Goal: Task Accomplishment & Management: Complete application form

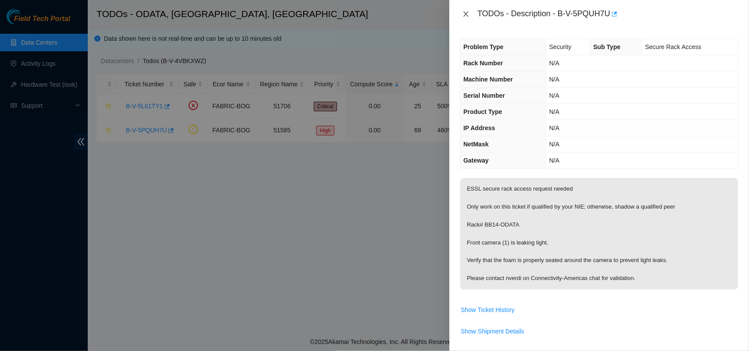
scroll to position [56, 0]
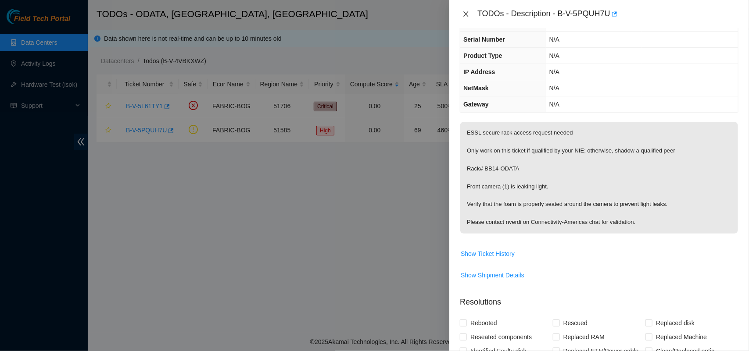
click at [464, 16] on icon "close" at bounding box center [465, 14] width 7 height 7
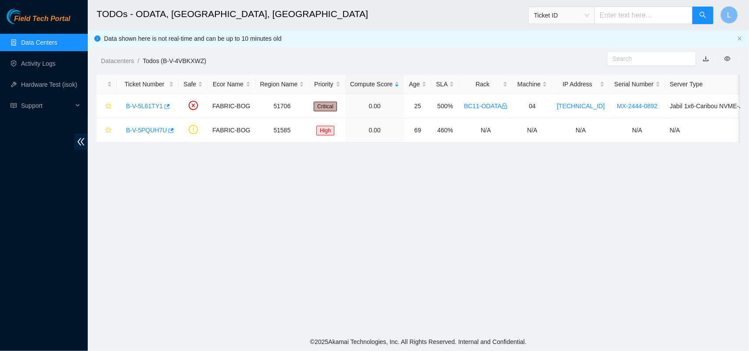
scroll to position [75, 0]
drag, startPoint x: 464, startPoint y: 16, endPoint x: 240, endPoint y: 31, distance: 224.2
click at [240, 31] on main "TODOs - ODATA, Bogotá, Colombia Ticket ID L Data shown here is not real-time an…" at bounding box center [418, 166] width 661 height 333
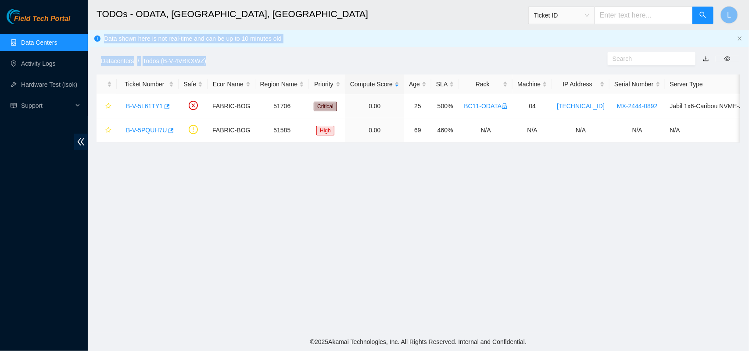
click at [44, 39] on link "Data Centers" at bounding box center [39, 42] width 36 height 7
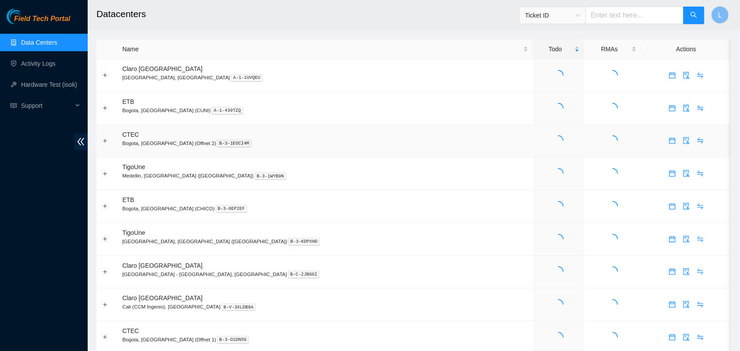
drag, startPoint x: 100, startPoint y: 125, endPoint x: 161, endPoint y: 78, distance: 78.2
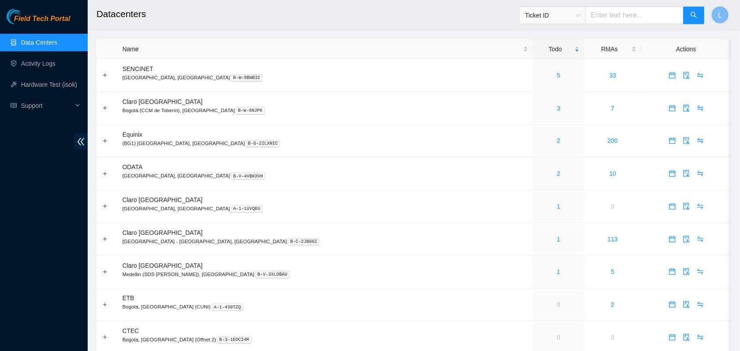
click at [257, 29] on header "Datacenters Ticket ID L" at bounding box center [458, 15] width 740 height 30
click at [538, 110] on div "3" at bounding box center [559, 109] width 42 height 10
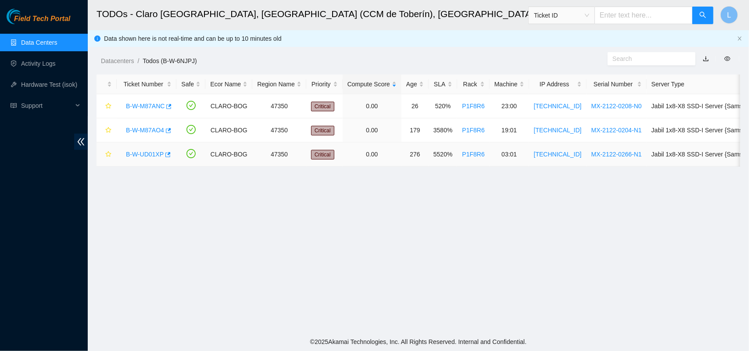
click at [150, 156] on link "B-W-UD01XP" at bounding box center [145, 154] width 38 height 7
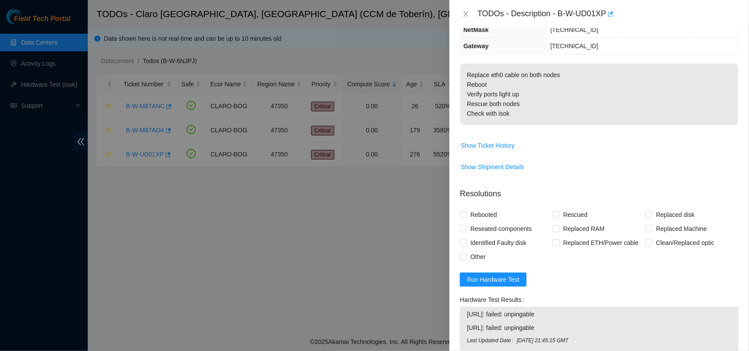
scroll to position [114, 0]
click at [465, 13] on icon "close" at bounding box center [466, 13] width 5 height 5
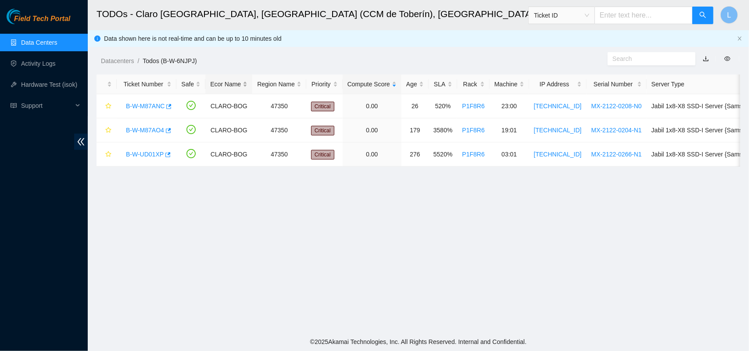
scroll to position [153, 0]
click at [145, 131] on link "B-W-M87AO4" at bounding box center [145, 130] width 38 height 7
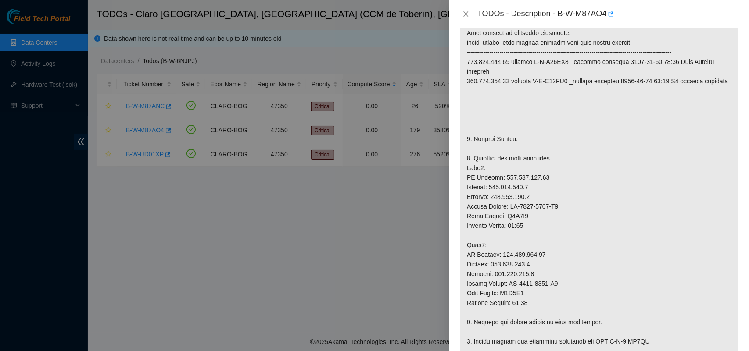
scroll to position [180, 0]
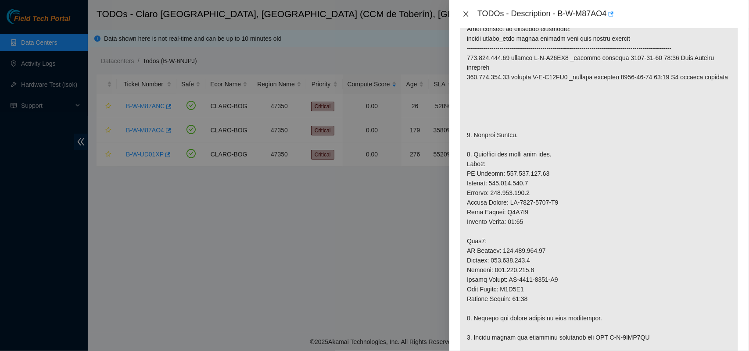
click at [466, 14] on icon "close" at bounding box center [466, 13] width 5 height 5
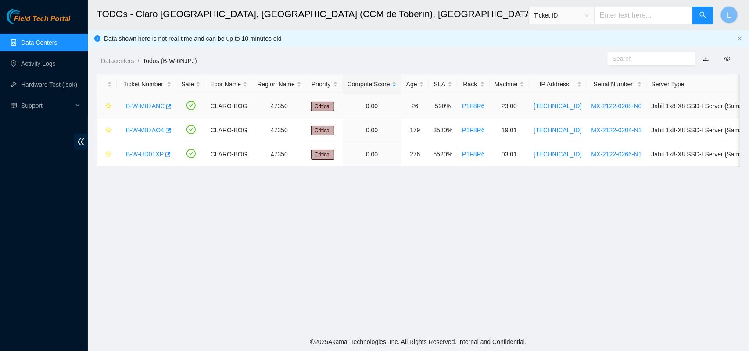
scroll to position [202, 0]
click at [145, 150] on div "B-W-UD01XP" at bounding box center [146, 154] width 50 height 14
click at [146, 156] on link "B-W-UD01XP" at bounding box center [145, 154] width 38 height 7
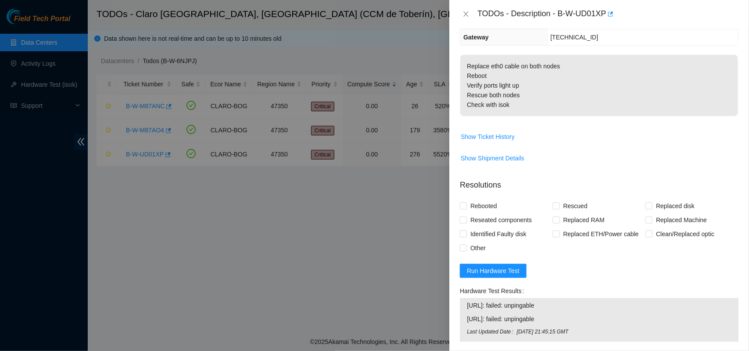
scroll to position [122, 0]
click at [465, 16] on icon "close" at bounding box center [465, 14] width 7 height 7
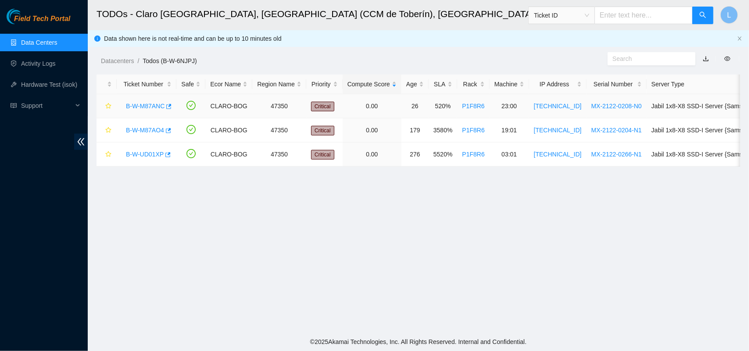
scroll to position [161, 0]
click at [147, 109] on link "B-W-M87ANC" at bounding box center [145, 106] width 39 height 7
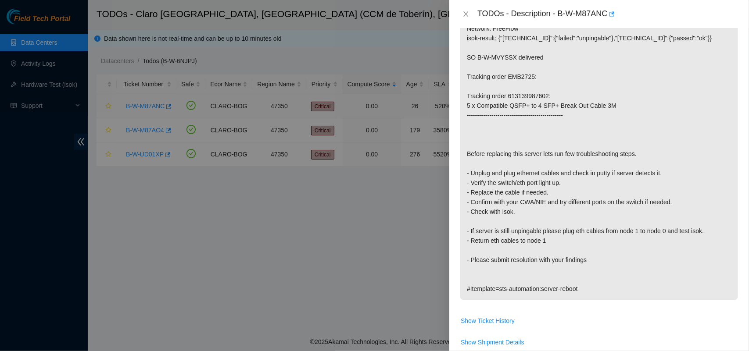
scroll to position [122, 0]
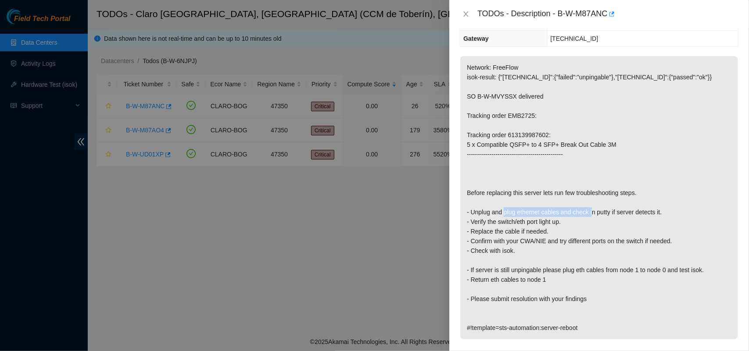
drag, startPoint x: 505, startPoint y: 214, endPoint x: 593, endPoint y: 211, distance: 87.7
click at [593, 211] on p "Network: FreeFlow isok-result: {"[TECHNICAL_ID]":{"failed":"unpingable"},"[TECH…" at bounding box center [599, 197] width 278 height 283
drag, startPoint x: 490, startPoint y: 224, endPoint x: 529, endPoint y: 224, distance: 39.0
click at [529, 224] on p "Network: FreeFlow isok-result: {"[TECHNICAL_ID]":{"failed":"unpingable"},"[TECH…" at bounding box center [599, 197] width 278 height 283
click at [558, 222] on p "Network: FreeFlow isok-result: {"[TECHNICAL_ID]":{"failed":"unpingable"},"[TECH…" at bounding box center [599, 197] width 278 height 283
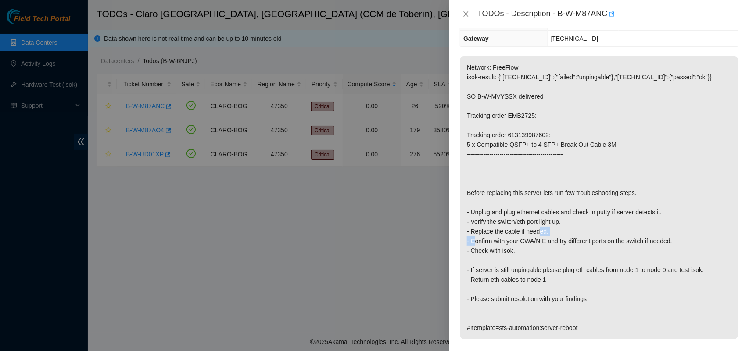
drag, startPoint x: 473, startPoint y: 243, endPoint x: 539, endPoint y: 236, distance: 66.1
click at [539, 236] on p "Network: FreeFlow isok-result: {"[TECHNICAL_ID]":{"failed":"unpingable"},"[TECH…" at bounding box center [599, 197] width 278 height 283
click at [471, 231] on p "Network: FreeFlow isok-result: {"[TECHNICAL_ID]":{"failed":"unpingable"},"[TECH…" at bounding box center [599, 197] width 278 height 283
click at [444, 227] on div at bounding box center [374, 175] width 749 height 351
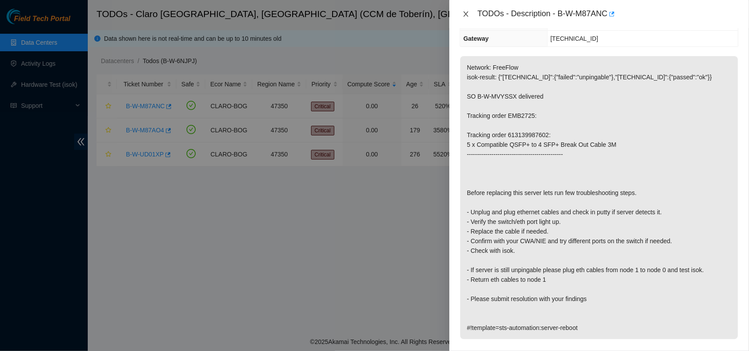
click at [468, 14] on icon "close" at bounding box center [465, 14] width 7 height 7
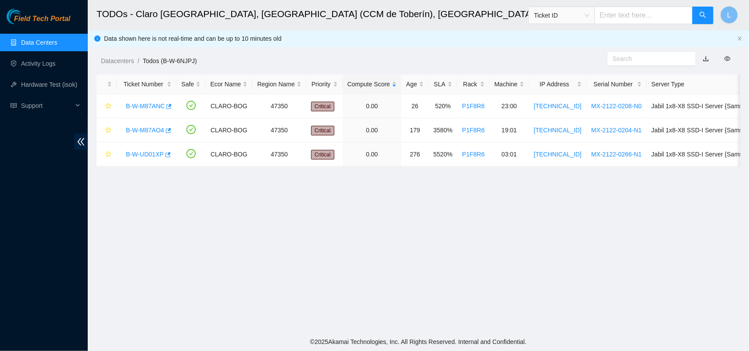
scroll to position [161, 0]
click at [148, 134] on link "B-W-M87AO4" at bounding box center [145, 130] width 38 height 7
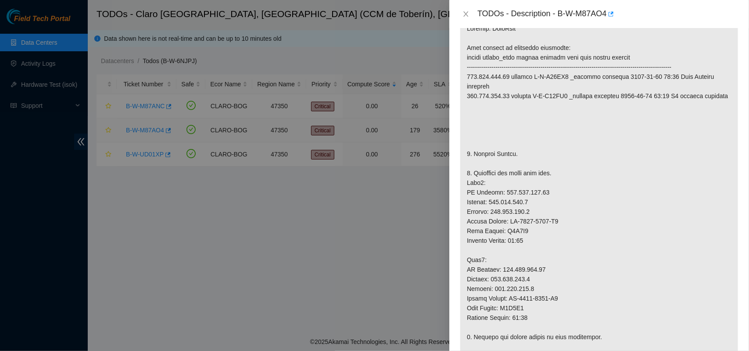
scroll to position [122, 0]
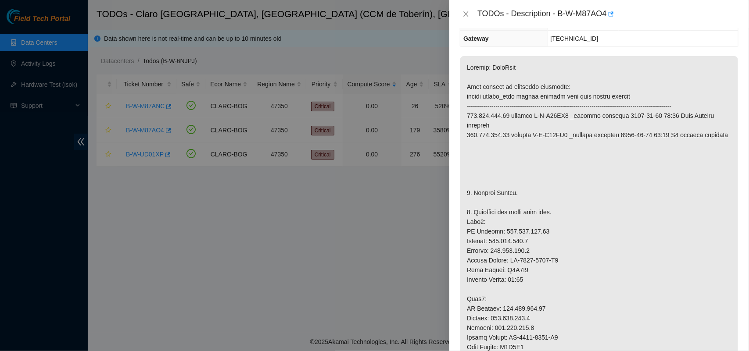
drag, startPoint x: 148, startPoint y: 134, endPoint x: 172, endPoint y: 194, distance: 65.3
click at [163, 174] on div at bounding box center [374, 175] width 749 height 351
click at [184, 217] on div at bounding box center [374, 175] width 749 height 351
click at [465, 14] on icon "close" at bounding box center [466, 13] width 5 height 5
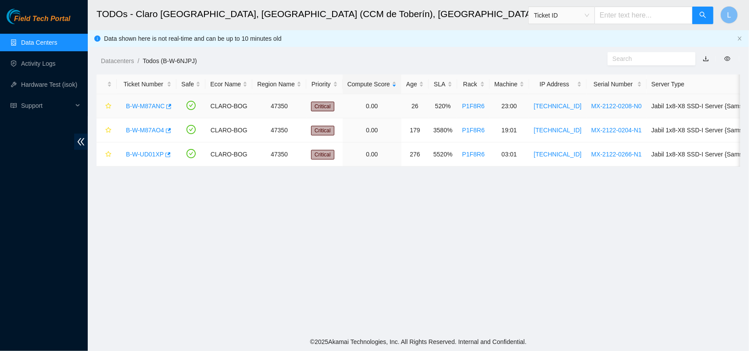
click at [142, 108] on link "B-W-M87ANC" at bounding box center [145, 106] width 39 height 7
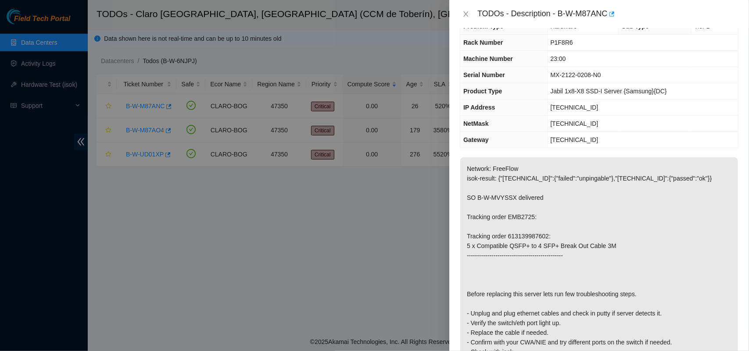
scroll to position [18, 0]
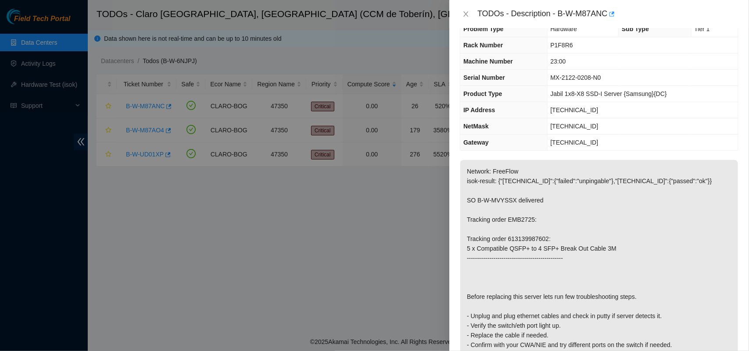
click at [404, 212] on div at bounding box center [374, 175] width 749 height 351
click at [566, 203] on p "Network: FreeFlow isok-result: {"[TECHNICAL_ID]":{"failed":"unpingable"},"[TECH…" at bounding box center [599, 301] width 278 height 283
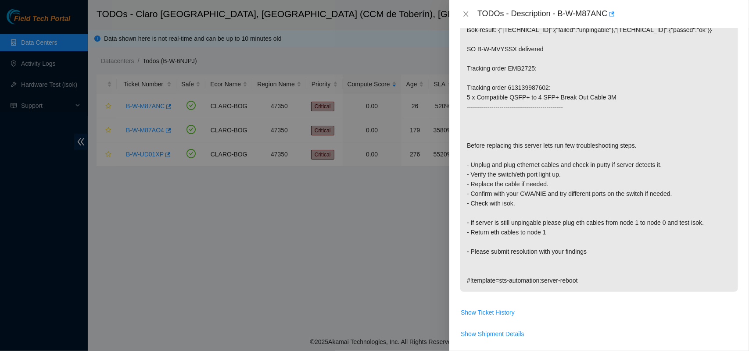
scroll to position [198, 0]
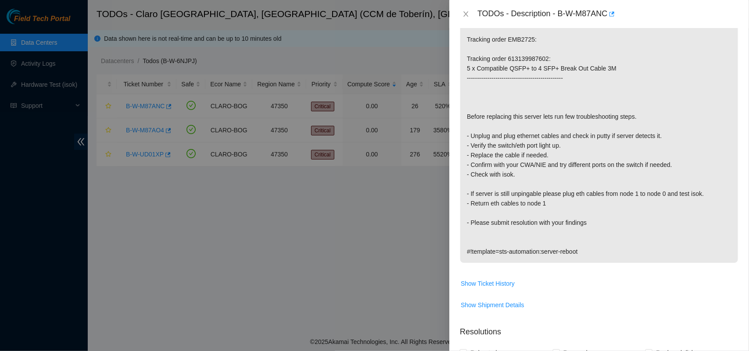
drag, startPoint x: 472, startPoint y: 30, endPoint x: 457, endPoint y: 33, distance: 15.2
click at [457, 33] on div "Problem Type Hardware Sub Type Tier 1 Rack Number P1F8R6 Machine Number 23:00 S…" at bounding box center [599, 189] width 300 height 323
click at [465, 14] on icon "close" at bounding box center [465, 14] width 7 height 7
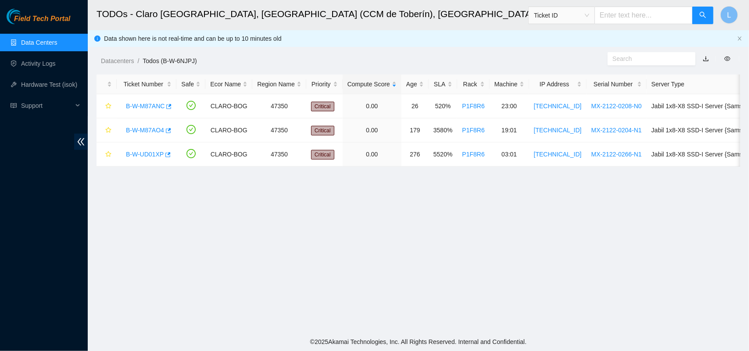
scroll to position [221, 0]
click at [34, 39] on link "Data Centers" at bounding box center [39, 42] width 36 height 7
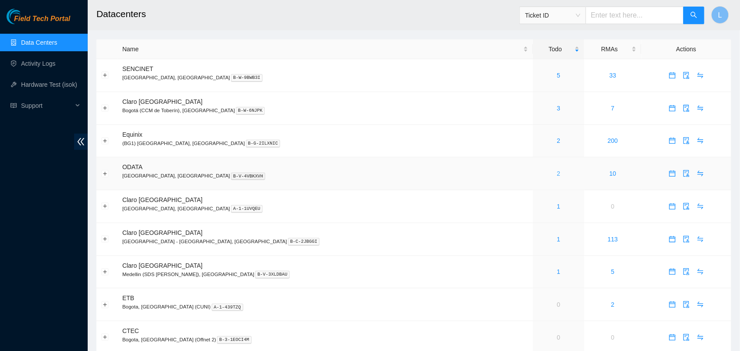
click at [557, 176] on link "2" at bounding box center [559, 173] width 4 height 7
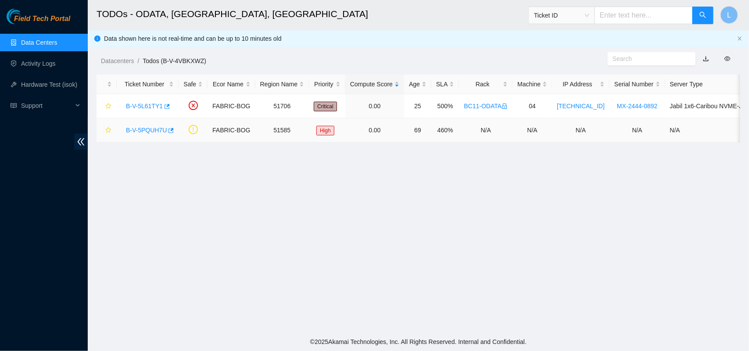
click at [151, 129] on link "B-V-5PQUH7U" at bounding box center [146, 130] width 41 height 7
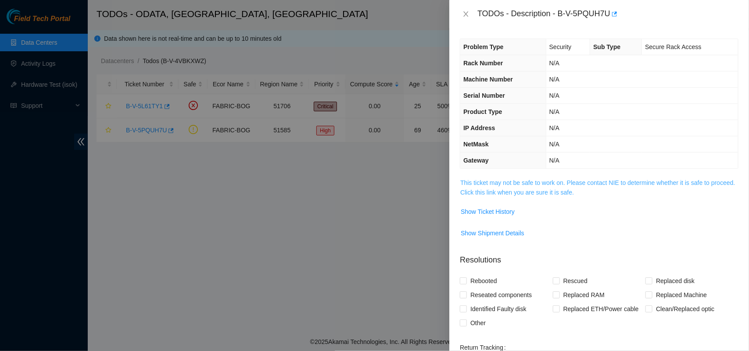
click at [554, 193] on link "This ticket may not be safe to work on. Please contact NIE to determine whether…" at bounding box center [597, 187] width 275 height 17
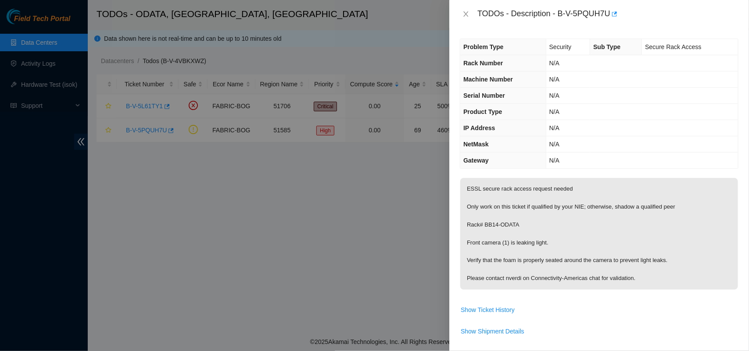
scroll to position [225, 0]
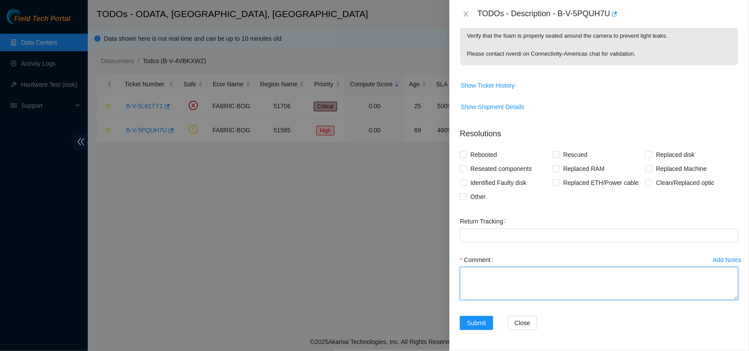
click at [575, 290] on textarea "Comment" at bounding box center [599, 283] width 279 height 33
type textarea "camera 1 were fixed and tested by NIE ok"
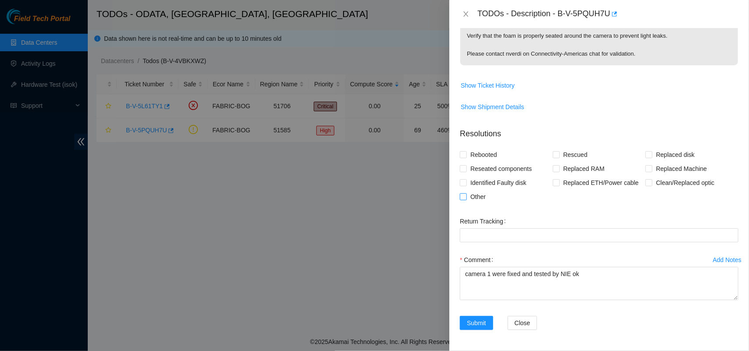
click at [463, 196] on input "Other" at bounding box center [463, 196] width 6 height 6
checkbox input "true"
click at [477, 326] on span "Submit" at bounding box center [476, 323] width 19 height 10
type textarea "c"
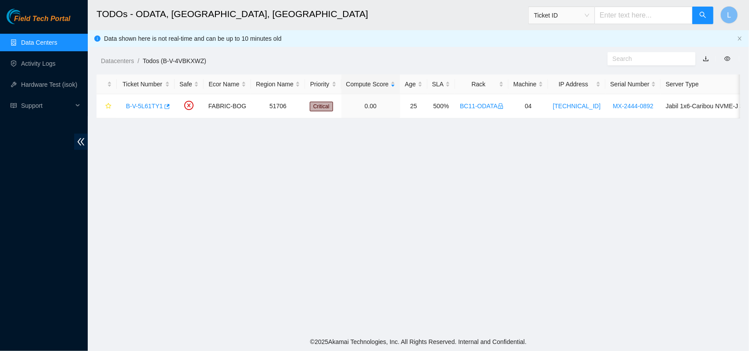
scroll to position [150, 0]
click at [253, 163] on main "TODOs - ODATA, [GEOGRAPHIC_DATA], [GEOGRAPHIC_DATA] Ticket ID L Data shown here…" at bounding box center [418, 166] width 661 height 333
